Goal: Find specific page/section: Find specific page/section

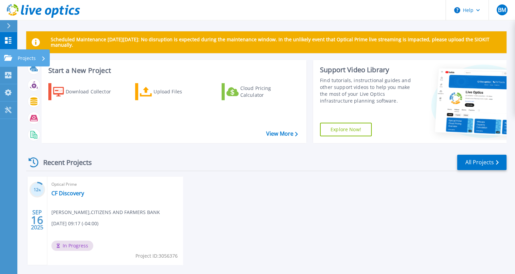
click at [14, 62] on link "Projects Projects" at bounding box center [8, 57] width 17 height 17
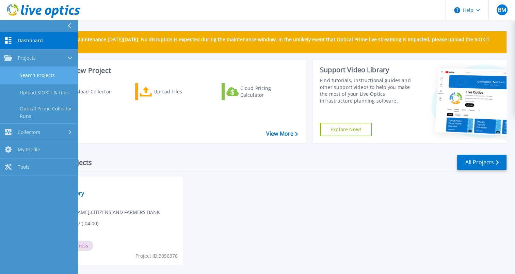
click at [41, 71] on link "Search Projects" at bounding box center [39, 75] width 78 height 17
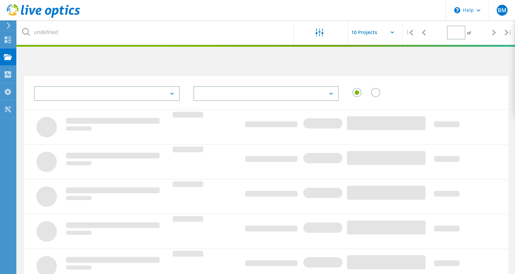
type input "1"
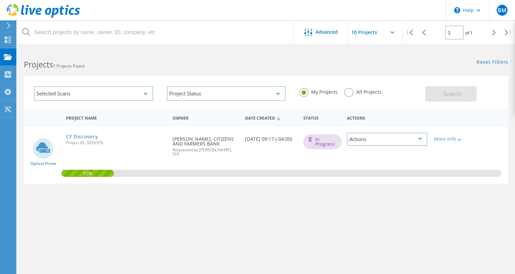
click at [420, 138] on icon at bounding box center [420, 139] width 4 height 2
click at [450, 137] on div "More Info" at bounding box center [450, 139] width 32 height 5
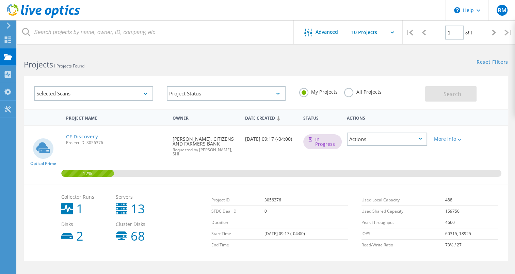
click at [93, 134] on link "CF Discovery" at bounding box center [82, 136] width 32 height 5
